Goal: Task Accomplishment & Management: Manage account settings

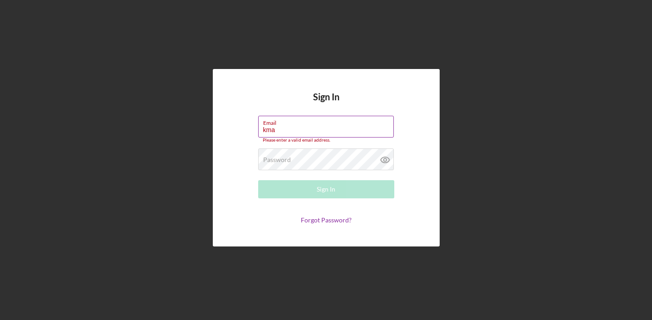
type input "kmartinezbeltran21@gmail.com"
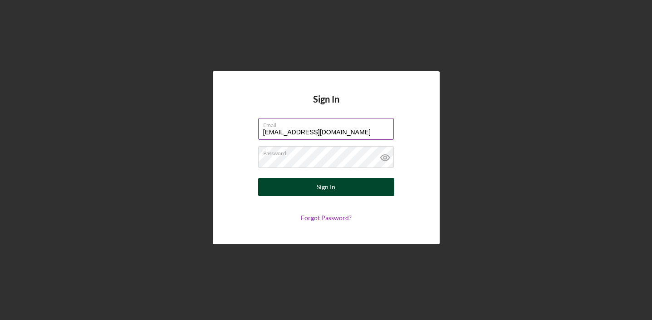
click at [335, 190] on button "Sign In" at bounding box center [326, 187] width 136 height 18
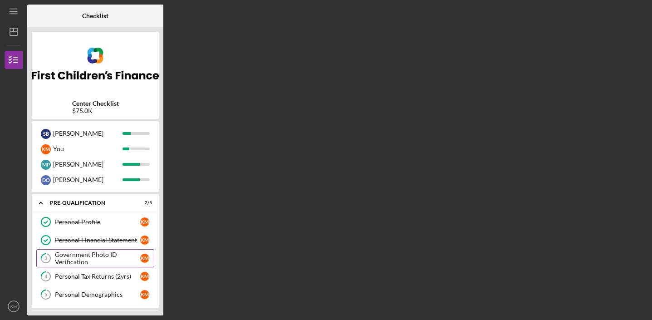
click at [112, 262] on div "Government Photo ID Verification" at bounding box center [97, 258] width 85 height 15
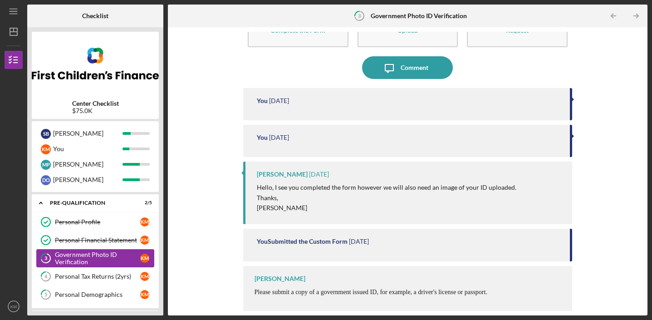
scroll to position [22, 0]
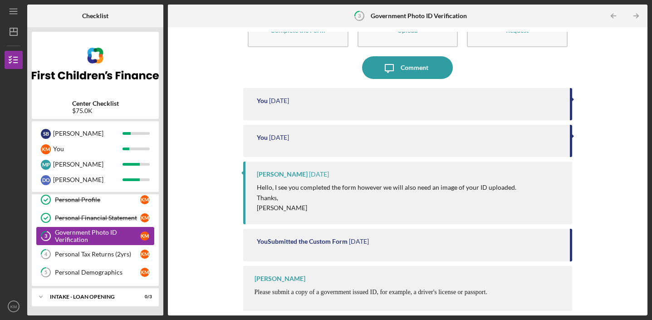
click at [81, 260] on link "4 Personal Tax Returns (2yrs) K M" at bounding box center [95, 254] width 118 height 18
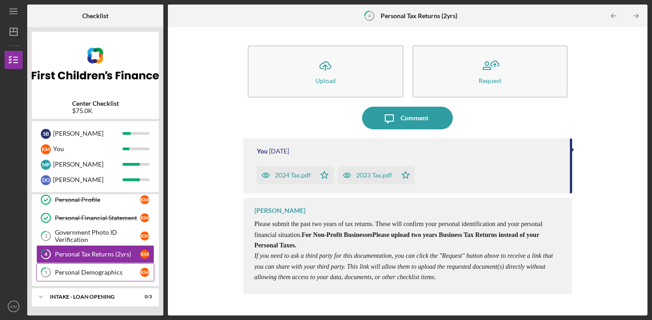
click at [114, 278] on link "5 Personal Demographics K M" at bounding box center [95, 272] width 118 height 18
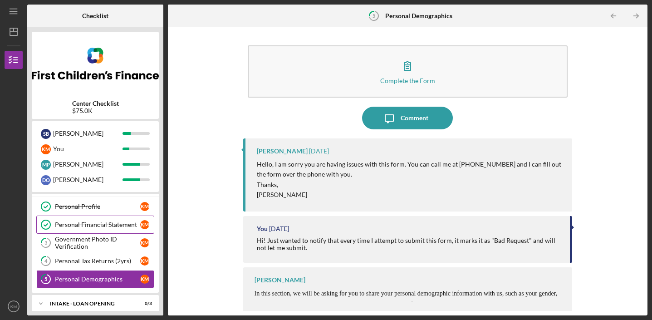
scroll to position [22, 0]
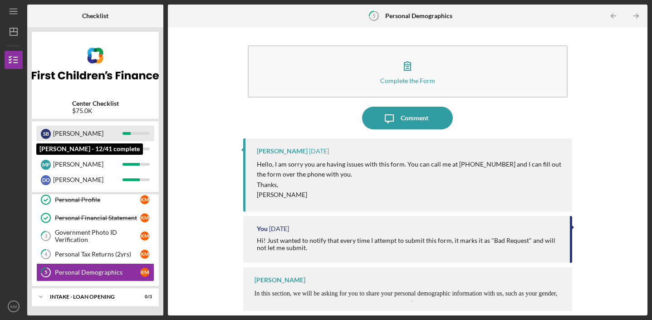
click at [119, 138] on div "[PERSON_NAME]" at bounding box center [87, 133] width 69 height 15
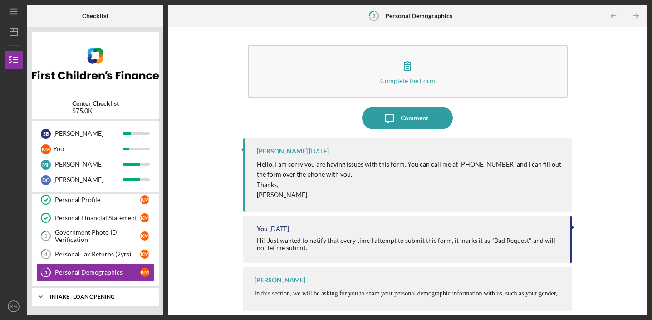
click at [101, 291] on div "Icon/Expander INTAKE - LOAN OPENING 0 / 3" at bounding box center [95, 297] width 127 height 18
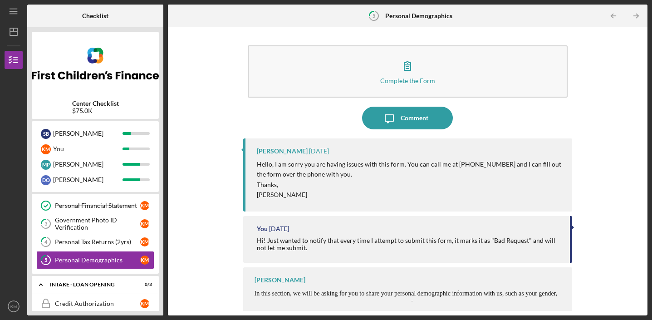
scroll to position [2, 0]
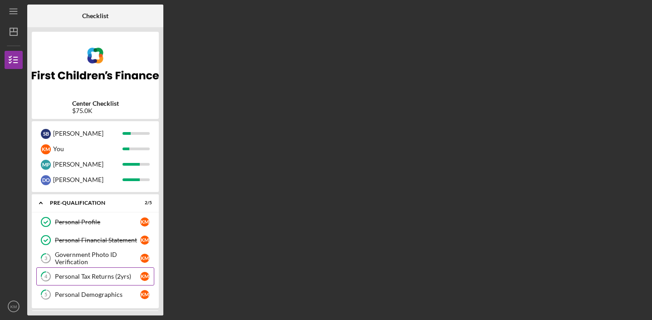
click at [123, 279] on div "Personal Tax Returns (2yrs)" at bounding box center [97, 276] width 85 height 7
